Goal: Transaction & Acquisition: Download file/media

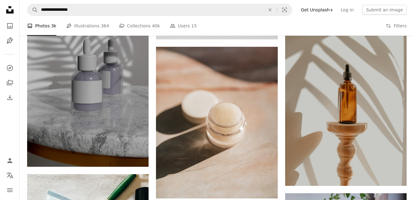
scroll to position [2018, 0]
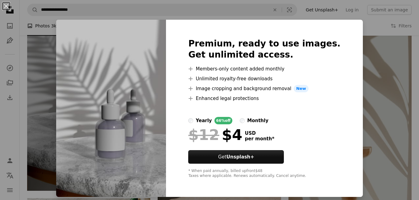
click at [383, 102] on div "An X shape Premium, ready to use images. Get unlimited access. A plus sign Memb…" at bounding box center [209, 100] width 419 height 200
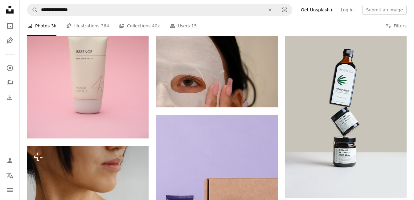
scroll to position [2475, 0]
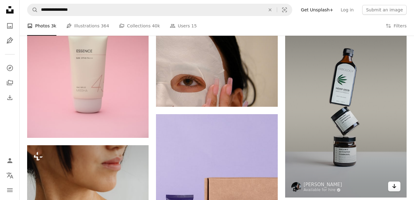
click at [394, 190] on link "Arrow pointing down" at bounding box center [394, 187] width 12 height 10
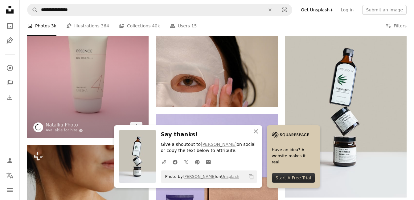
click at [96, 111] on img at bounding box center [87, 57] width 121 height 162
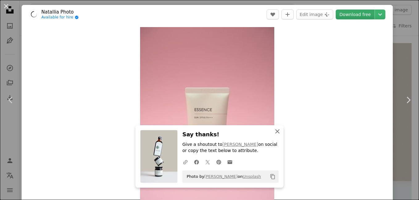
click at [277, 131] on icon "An X shape" at bounding box center [276, 131] width 7 height 7
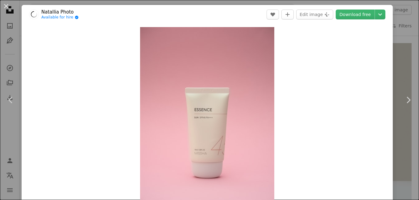
click at [350, 14] on link "Download free" at bounding box center [354, 15] width 39 height 10
click at [406, 57] on div "An X shape Chevron left Chevron right An X shape Close Say thanks! Give a shout…" at bounding box center [209, 100] width 419 height 200
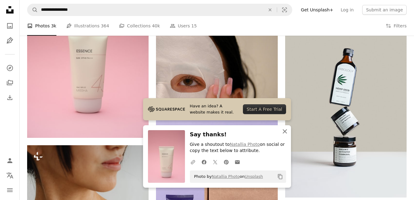
click at [285, 134] on icon "An X shape" at bounding box center [284, 131] width 7 height 7
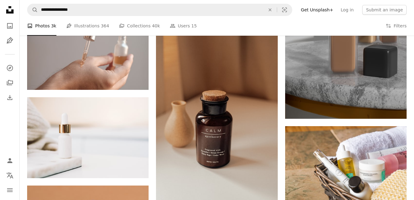
scroll to position [3856, 0]
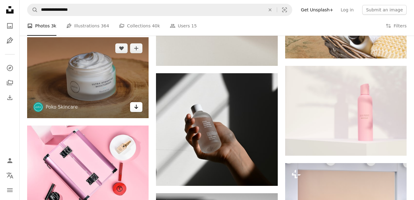
click at [133, 109] on link "Arrow pointing down" at bounding box center [136, 107] width 12 height 10
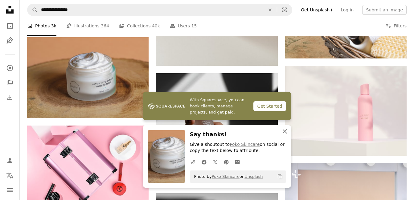
click at [284, 132] on icon "button" at bounding box center [285, 131] width 4 height 4
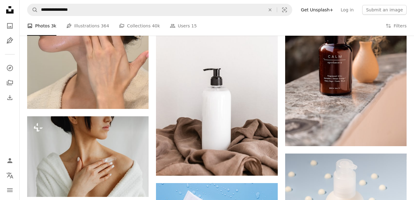
scroll to position [4341, 0]
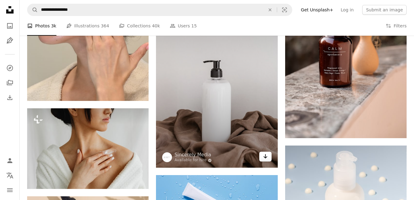
click at [266, 156] on icon "Arrow pointing down" at bounding box center [265, 156] width 5 height 7
